Goal: Information Seeking & Learning: Learn about a topic

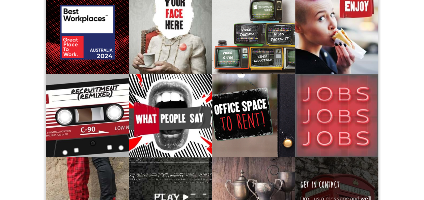
scroll to position [134, 0]
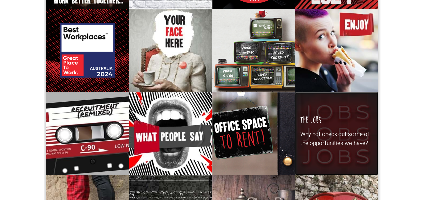
click at [320, 131] on p "Why not check out some of the opportunities we have?" at bounding box center [336, 139] width 73 height 18
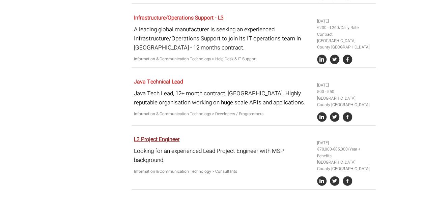
scroll to position [623, 0]
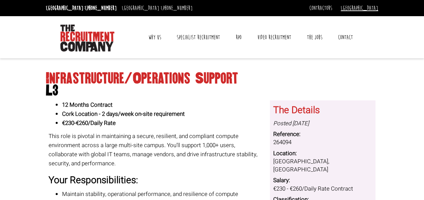
click at [370, 9] on link "[GEOGRAPHIC_DATA]" at bounding box center [359, 7] width 37 height 7
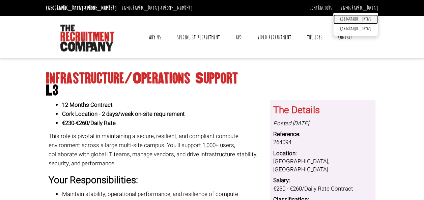
click at [365, 19] on link "[GEOGRAPHIC_DATA]" at bounding box center [355, 20] width 45 height 10
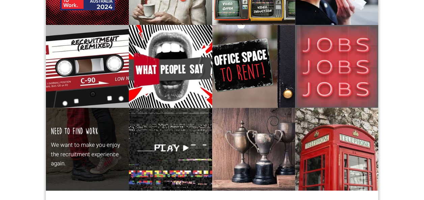
scroll to position [235, 0]
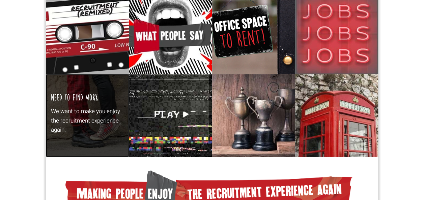
click at [79, 109] on p "We want to make you enjoy the recruitment experience again." at bounding box center [87, 121] width 73 height 28
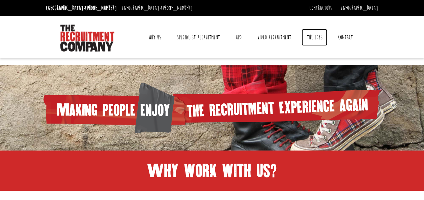
click at [312, 36] on link "The Jobs" at bounding box center [315, 37] width 26 height 17
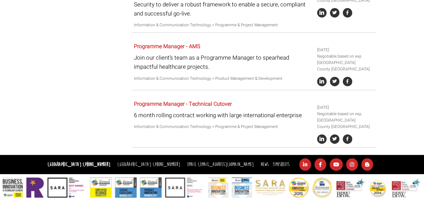
scroll to position [1365, 0]
